Goal: Information Seeking & Learning: Check status

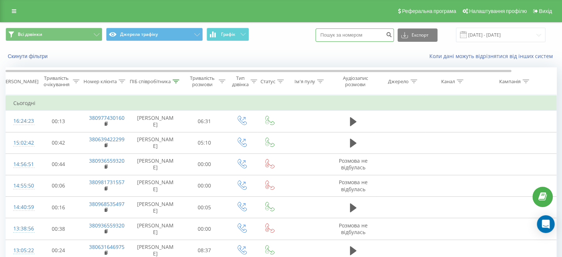
click at [363, 33] on input at bounding box center [355, 34] width 78 height 13
paste input "0983800281"
type input "0983800281"
